Goal: Task Accomplishment & Management: Manage account settings

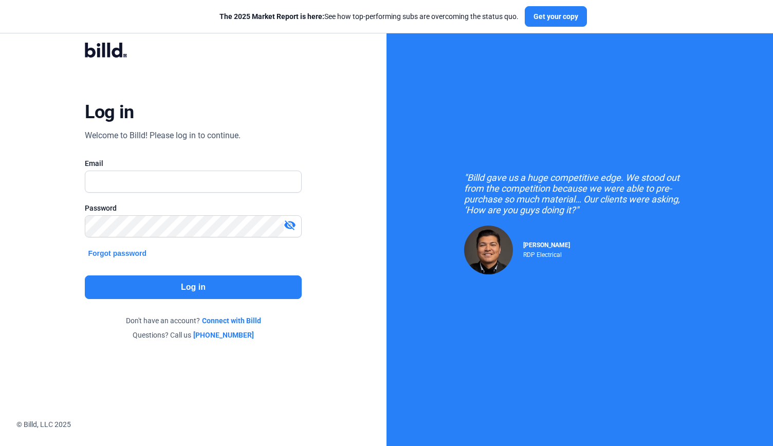
type input "[PERSON_NAME][EMAIL_ADDRESS][DOMAIN_NAME]"
click at [148, 287] on button "Log in" at bounding box center [193, 287] width 217 height 24
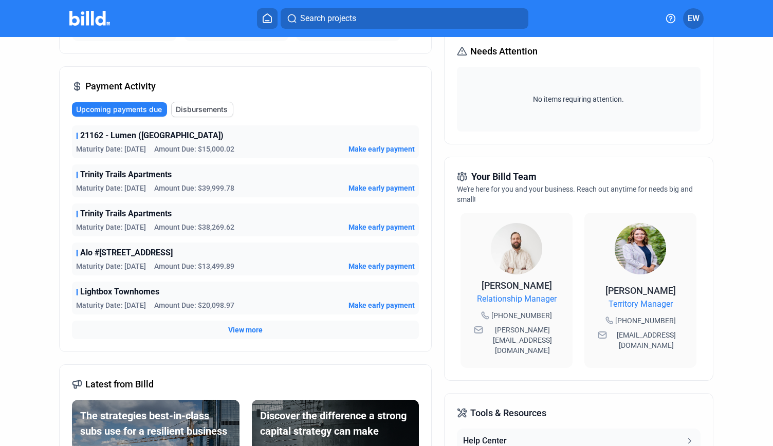
scroll to position [154, 0]
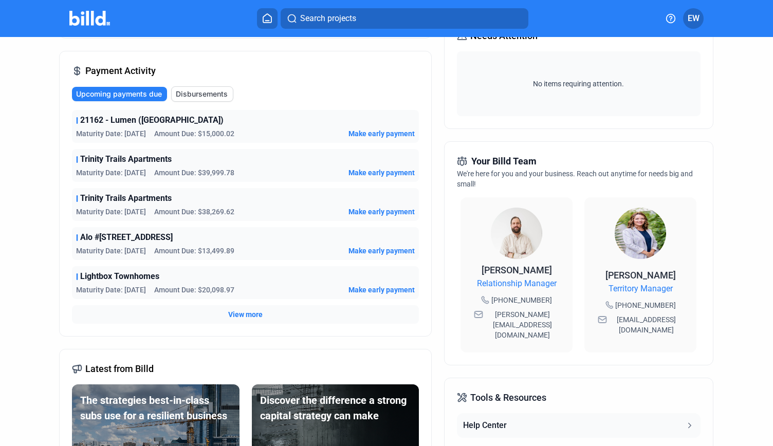
click at [242, 315] on span "View more" at bounding box center [245, 314] width 34 height 10
